Goal: Check status: Check status

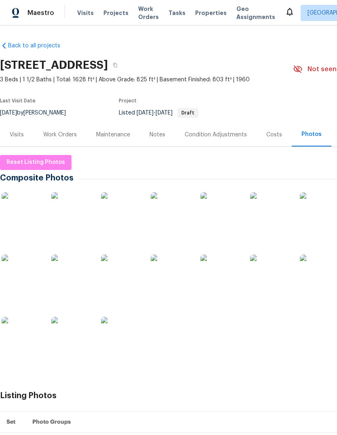
click at [84, 16] on span "Visits" at bounding box center [85, 13] width 17 height 8
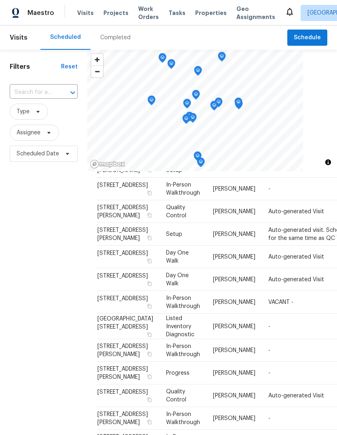
scroll to position [444, 0]
click at [113, 273] on span "[STREET_ADDRESS]" at bounding box center [122, 276] width 51 height 6
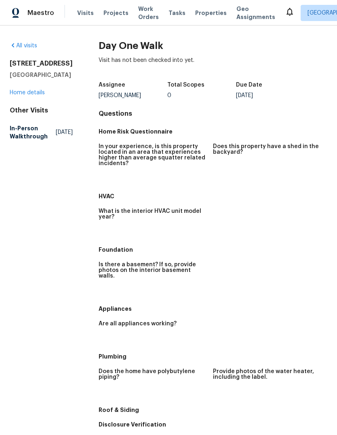
click at [26, 95] on link "Home details" at bounding box center [27, 93] width 35 height 6
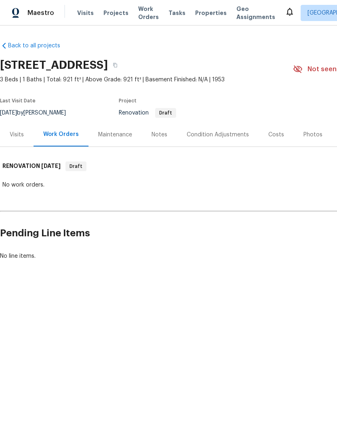
click at [224, 135] on div "Condition Adjustments" at bounding box center [218, 135] width 62 height 8
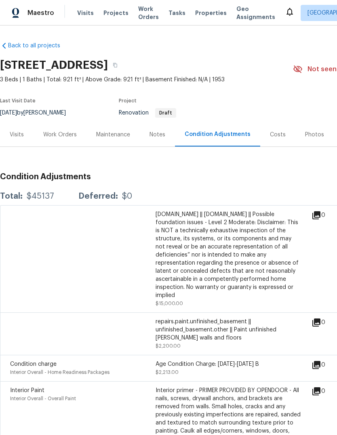
click at [23, 140] on div "Visits" at bounding box center [17, 134] width 34 height 24
